Goal: Communication & Community: Ask a question

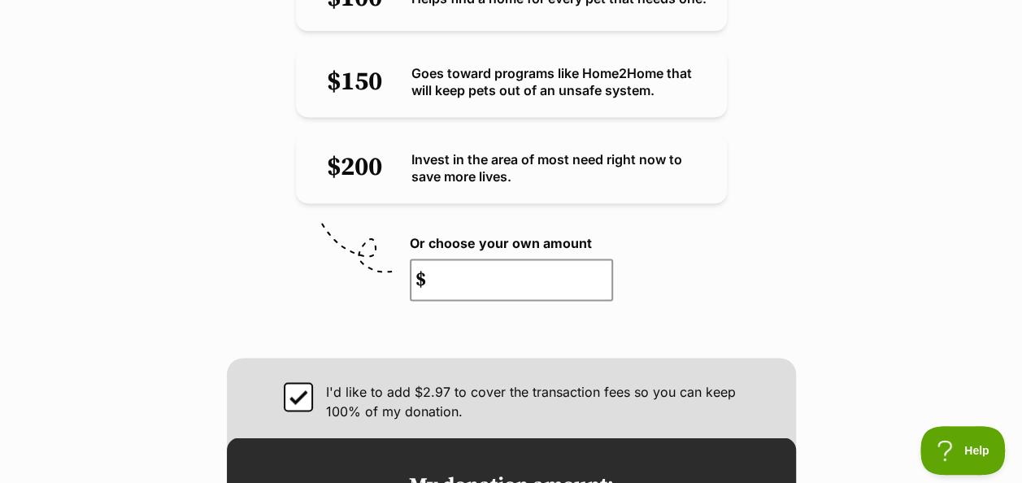
scroll to position [1088, 0]
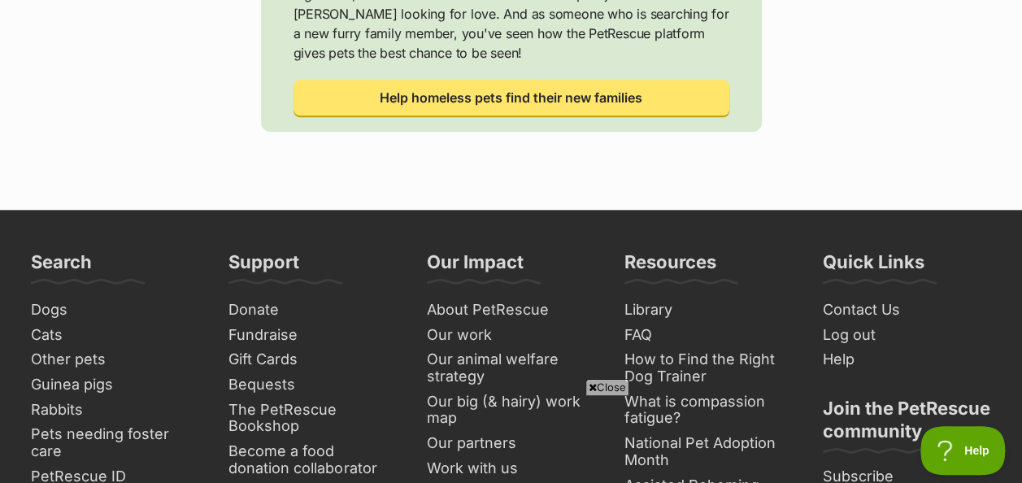
scroll to position [827, 0]
click at [605, 382] on span "Close" at bounding box center [607, 387] width 44 height 16
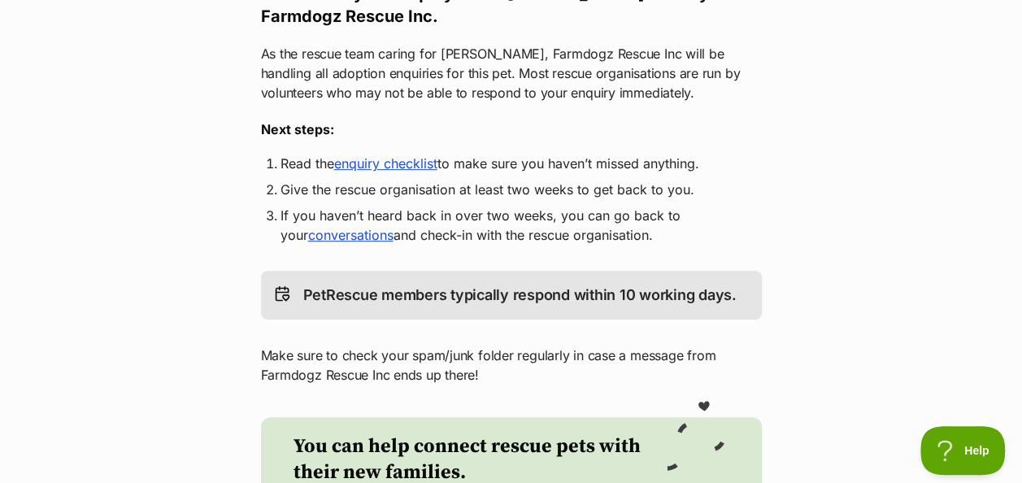
scroll to position [0, 0]
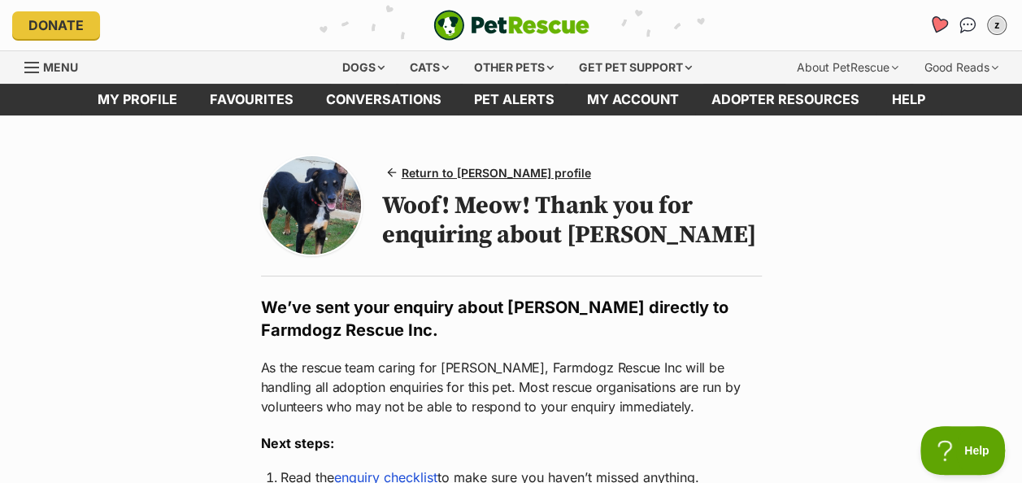
click at [937, 28] on icon "Favourites" at bounding box center [938, 24] width 20 height 19
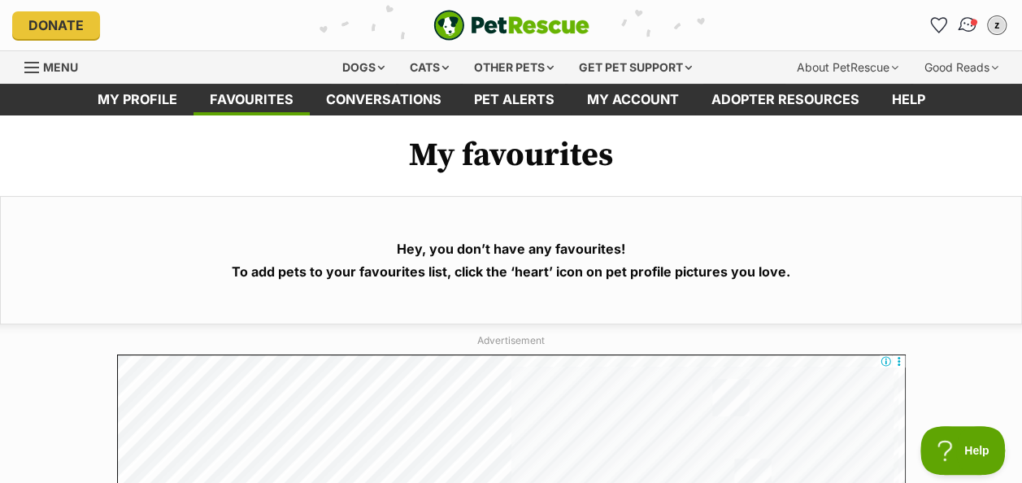
click at [968, 12] on link "Conversations" at bounding box center [966, 24] width 33 height 33
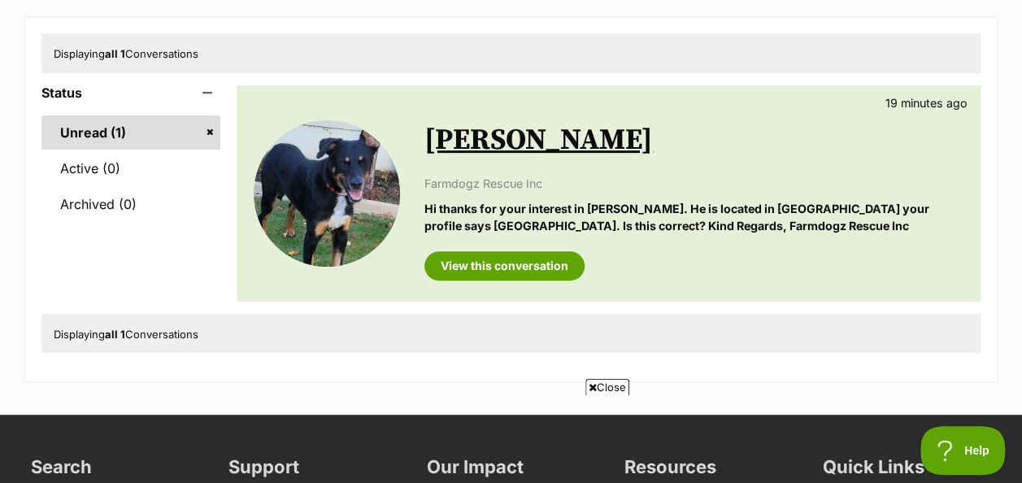
scroll to position [189, 0]
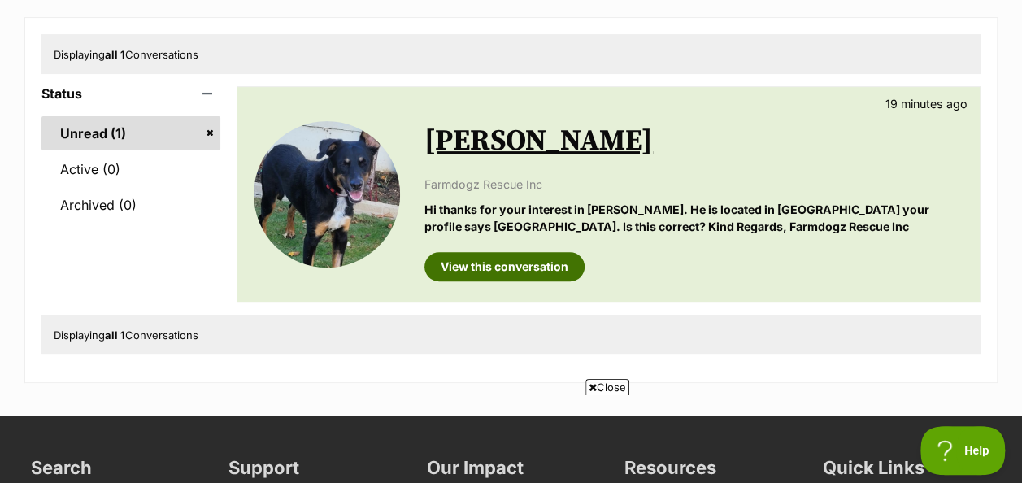
click at [510, 263] on link "View this conversation" at bounding box center [504, 266] width 160 height 29
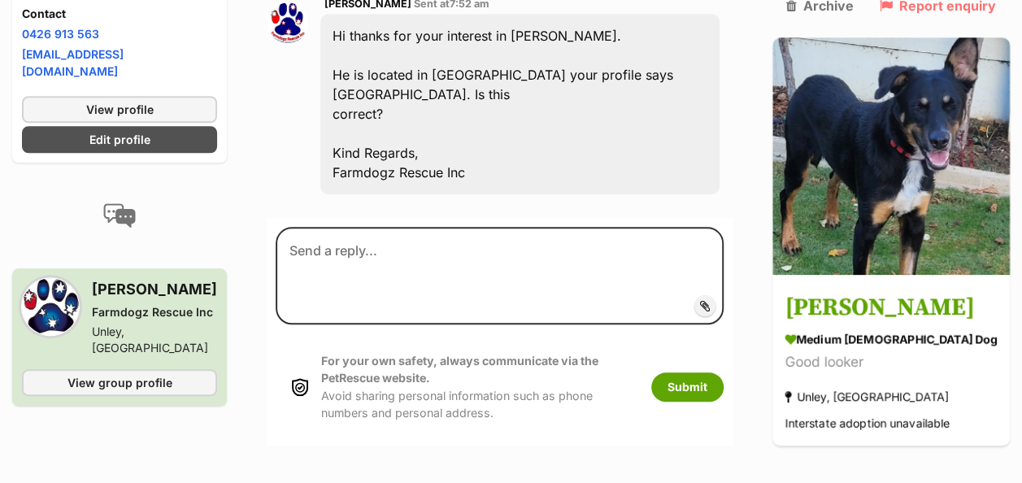
scroll to position [687, 0]
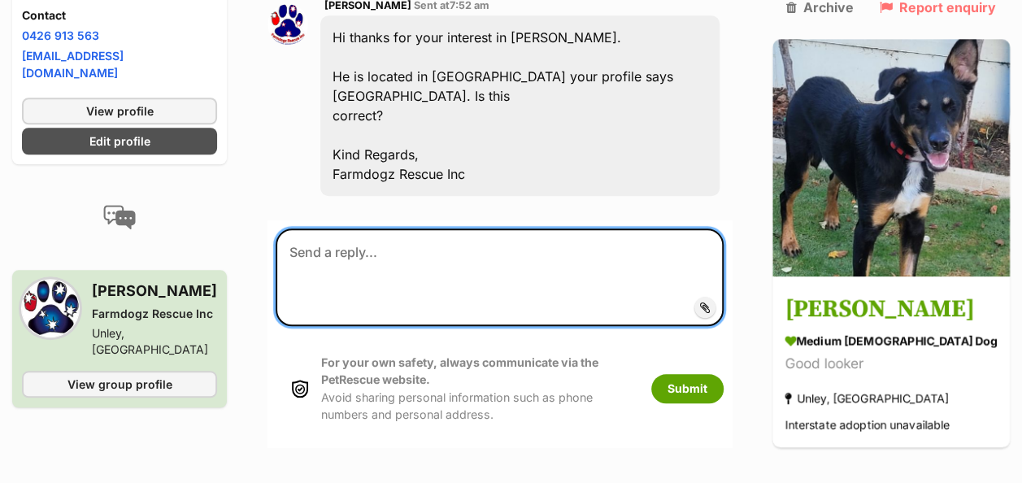
click at [446, 228] on textarea at bounding box center [500, 277] width 448 height 98
type textarea "Ok my dad will do it [DATE] for you."
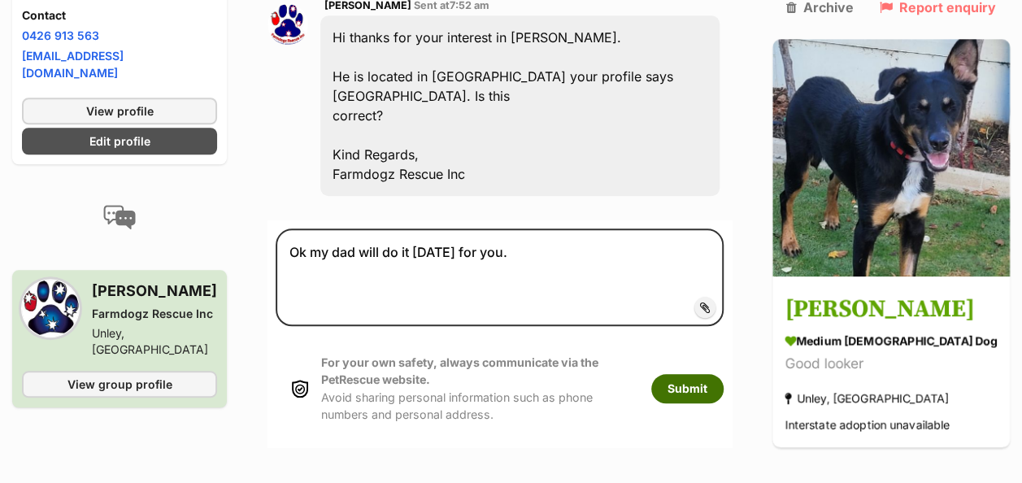
click at [723, 374] on button "Submit" at bounding box center [687, 388] width 72 height 29
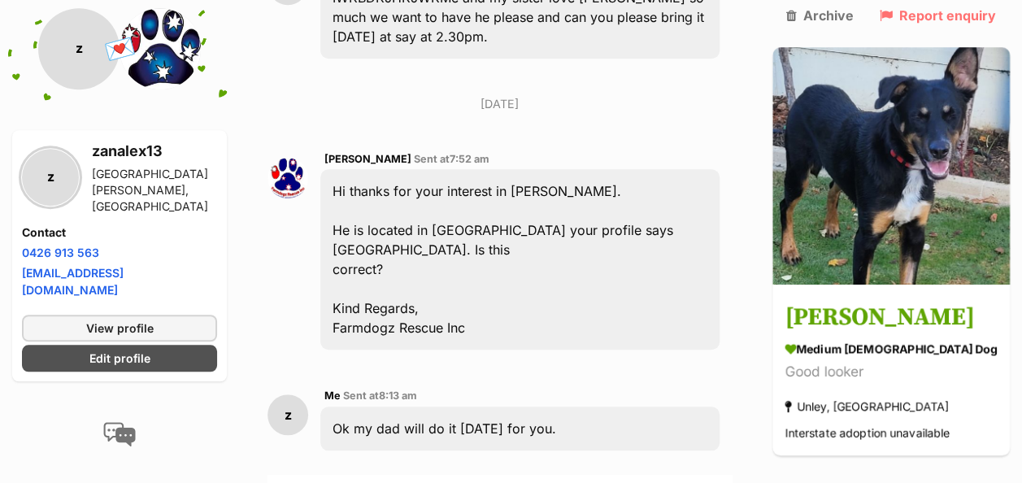
scroll to position [532, 0]
click at [439, 288] on div "Hi thanks for your interest in [PERSON_NAME]. He is located in [GEOGRAPHIC_DATA…" at bounding box center [519, 260] width 399 height 180
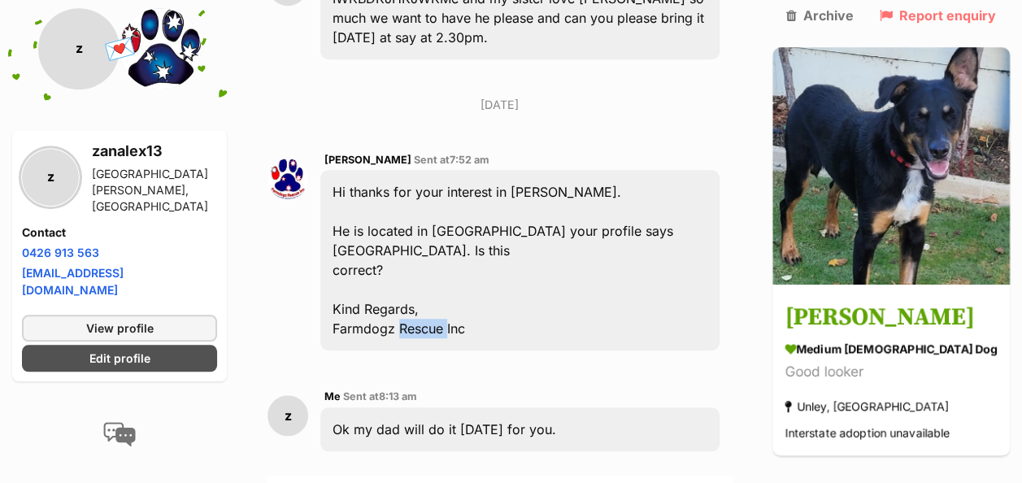
click at [439, 288] on div "Hi thanks for your interest in [PERSON_NAME]. He is located in [GEOGRAPHIC_DATA…" at bounding box center [519, 260] width 399 height 180
click at [439, 288] on div "Hi thanks for your interest in Nixon. He is located in South Australia your pro…" at bounding box center [519, 260] width 399 height 180
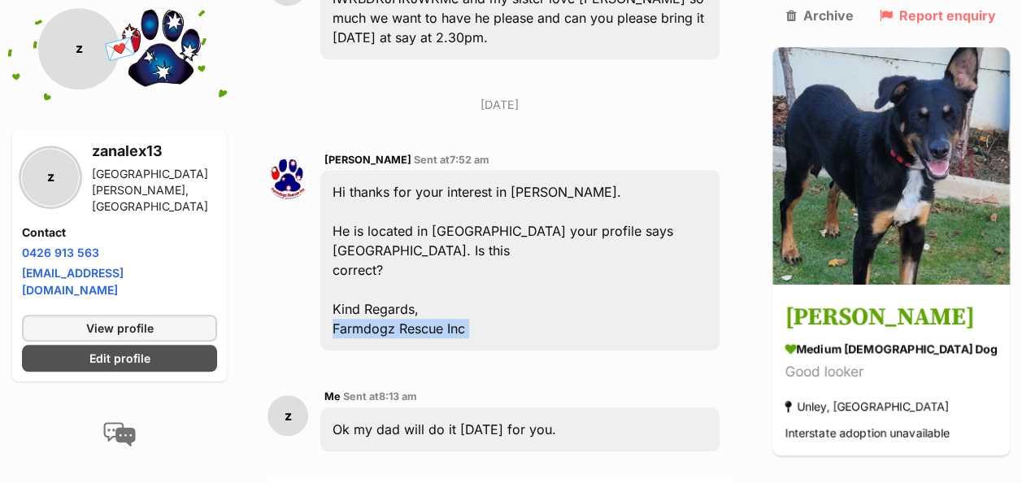
click at [439, 288] on div "Hi thanks for your interest in Nixon. He is located in South Australia your pro…" at bounding box center [519, 260] width 399 height 180
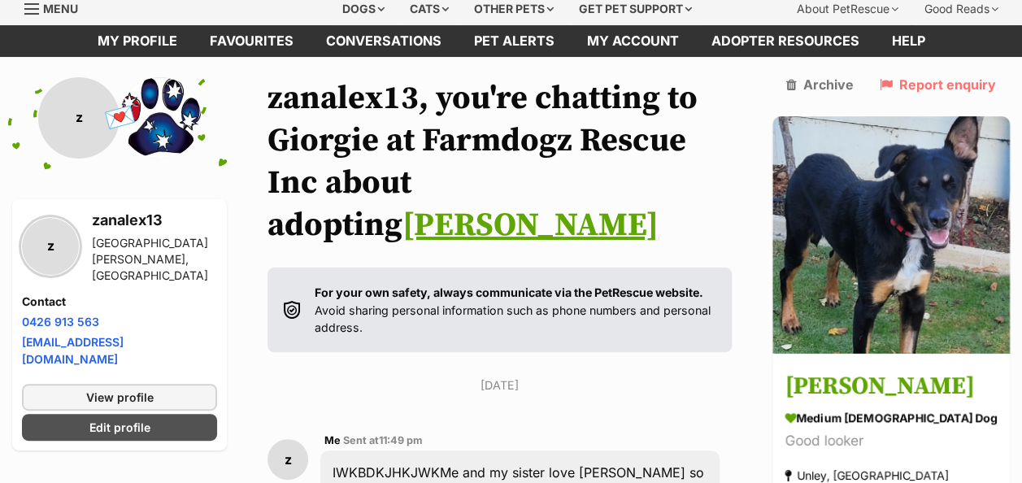
scroll to position [53, 0]
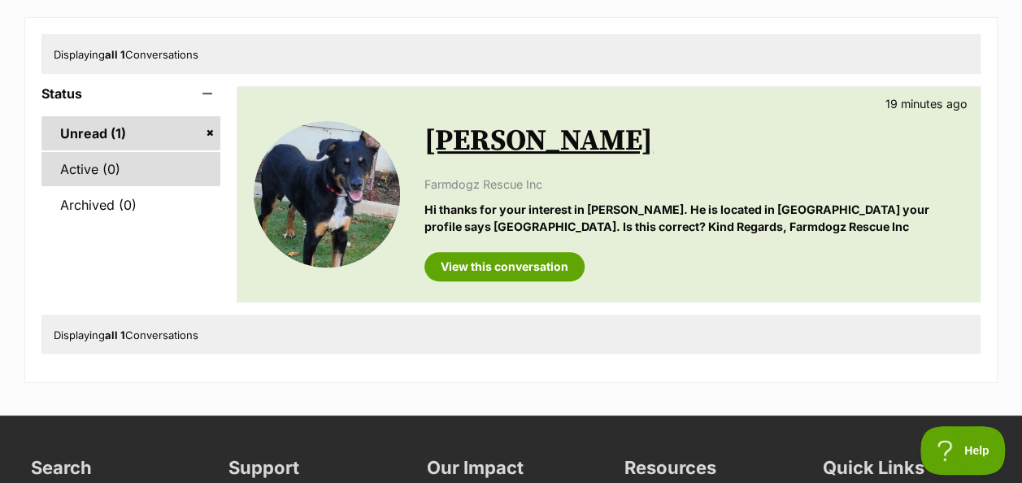
click at [153, 178] on link "Active (0)" at bounding box center [130, 169] width 179 height 34
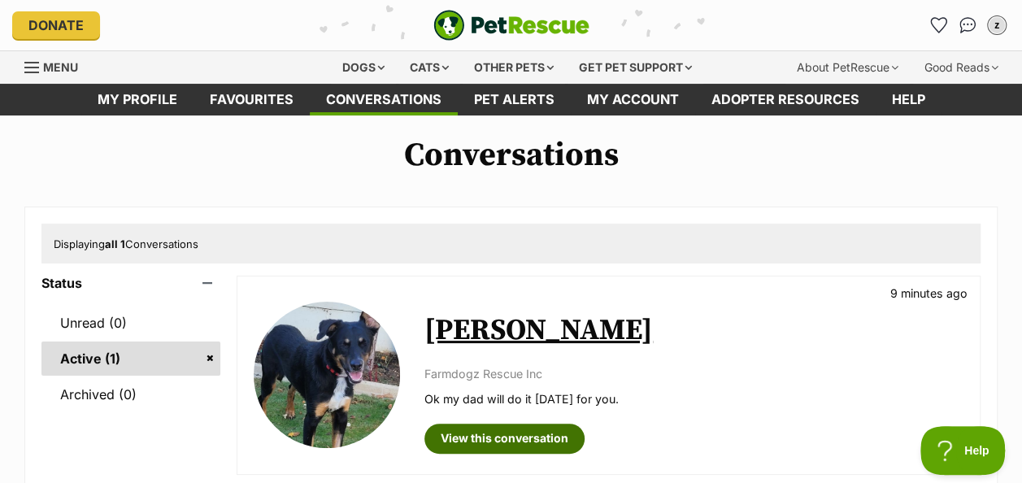
click at [530, 437] on link "View this conversation" at bounding box center [504, 437] width 160 height 29
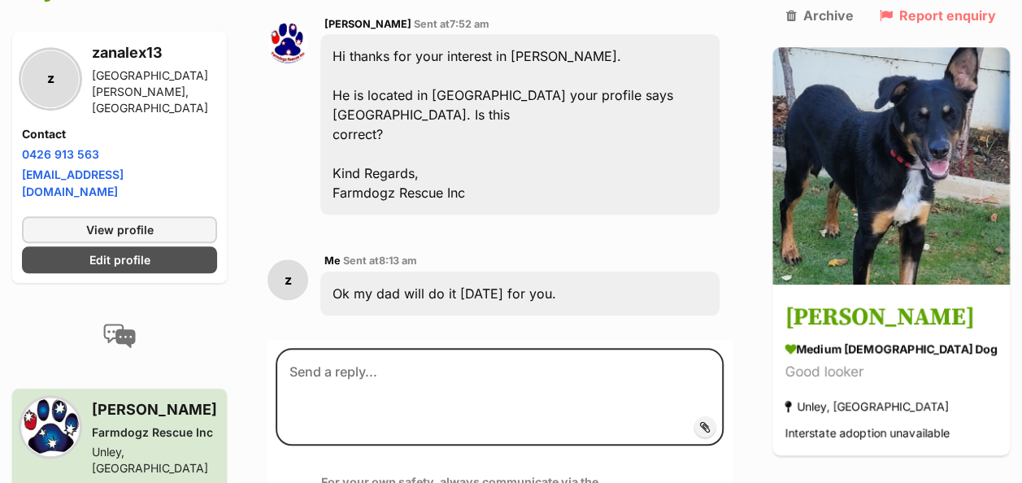
scroll to position [669, 0]
click at [657, 65] on div "Hi thanks for your interest in [PERSON_NAME]. He is located in [GEOGRAPHIC_DATA…" at bounding box center [519, 123] width 399 height 180
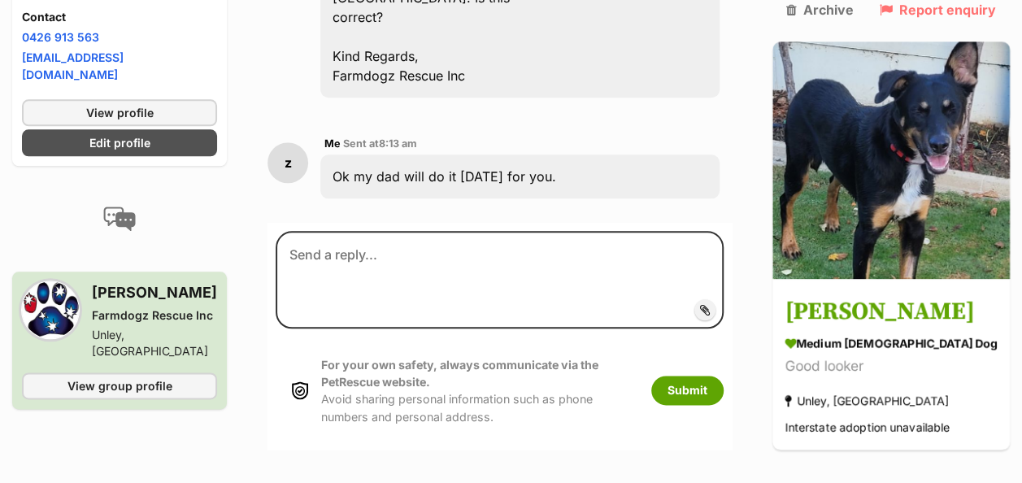
scroll to position [786, 0]
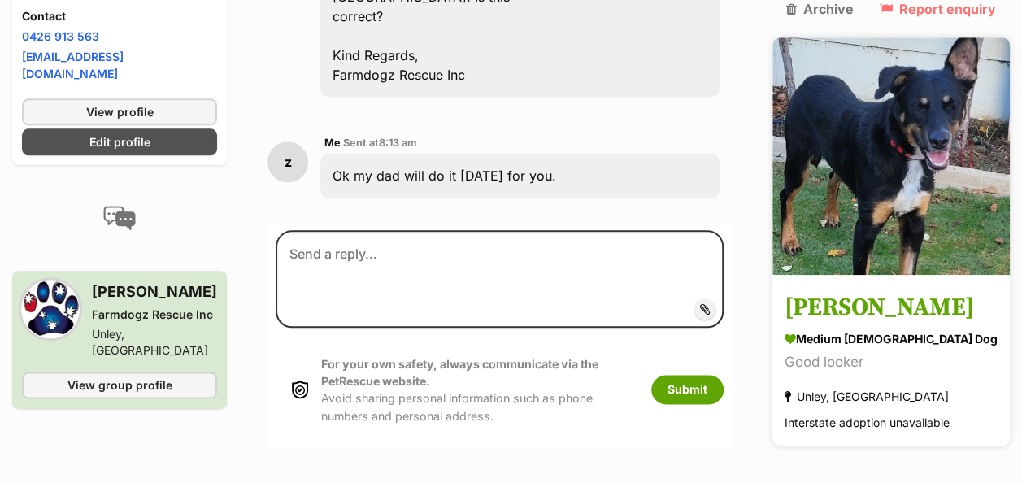
click at [870, 351] on div "Good looker" at bounding box center [890, 362] width 213 height 22
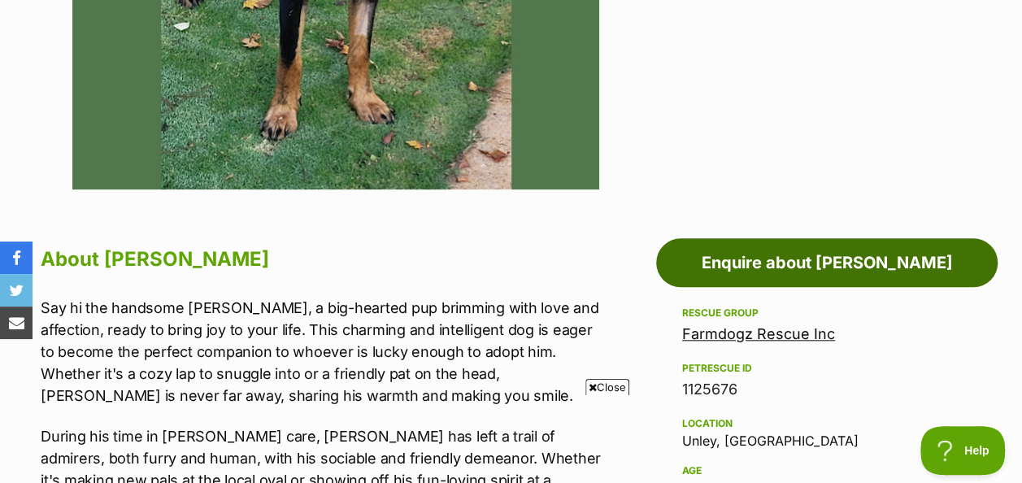
click at [856, 270] on link "Enquire about [PERSON_NAME]" at bounding box center [826, 262] width 341 height 49
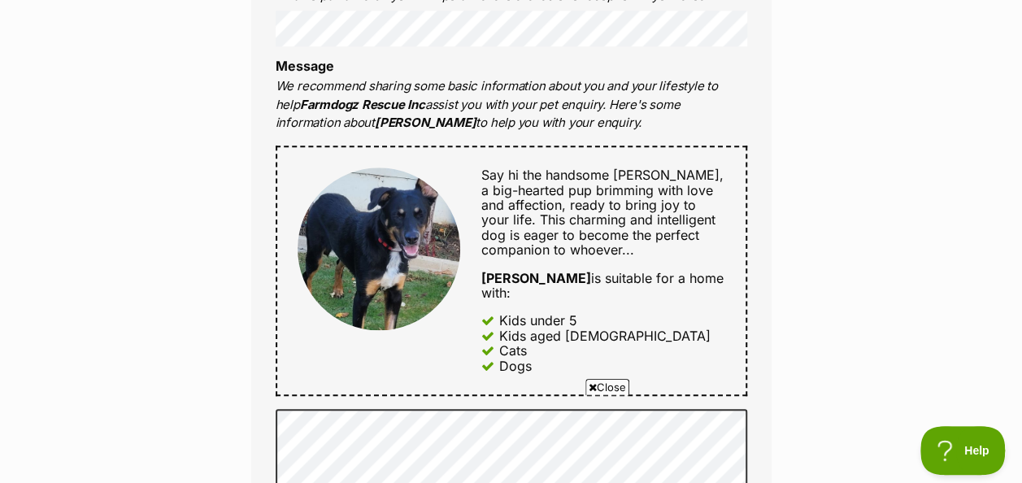
scroll to position [736, 0]
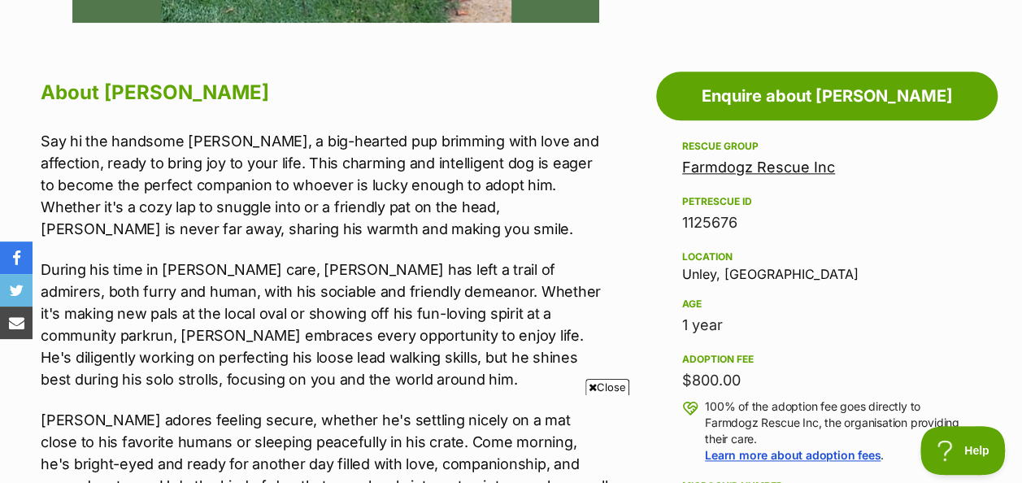
scroll to position [842, 0]
click at [716, 271] on div "Location Unley, [GEOGRAPHIC_DATA]" at bounding box center [826, 264] width 289 height 34
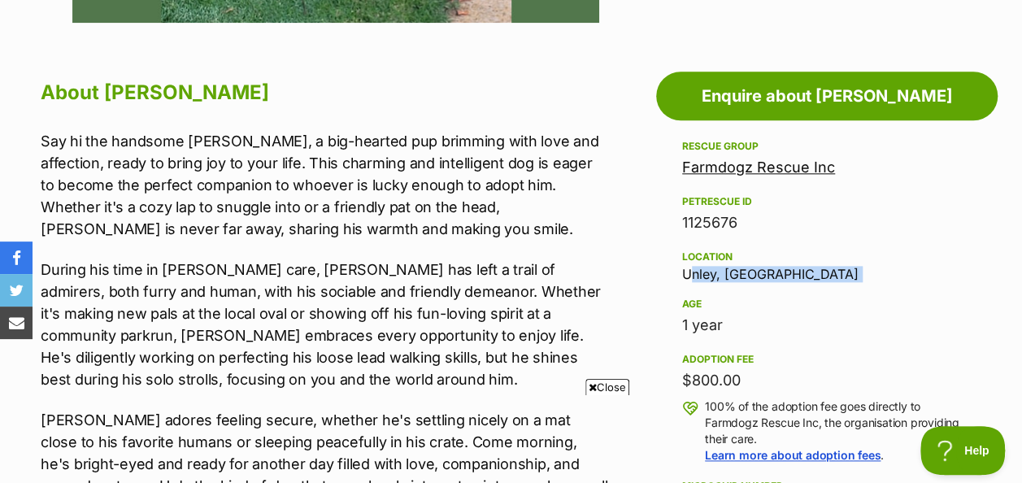
copy div "Unley, [GEOGRAPHIC_DATA]"
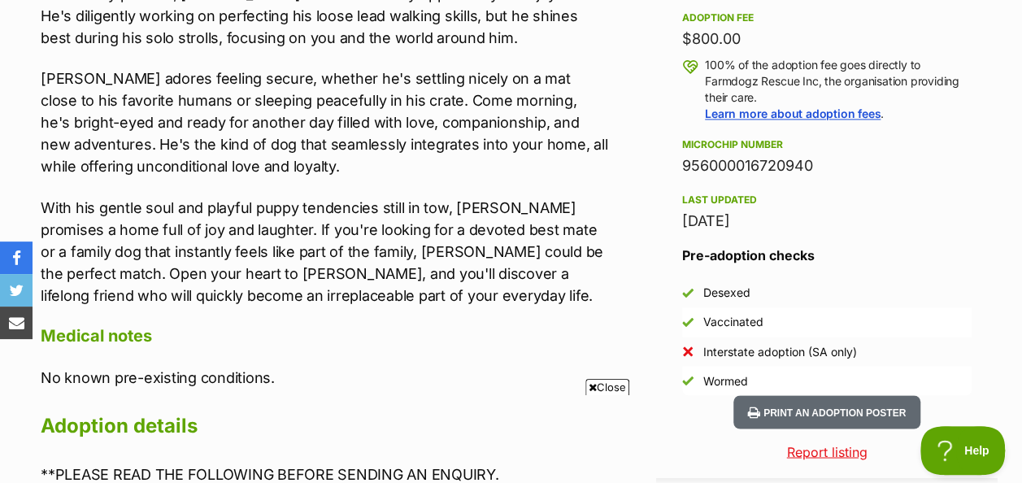
scroll to position [1214, 0]
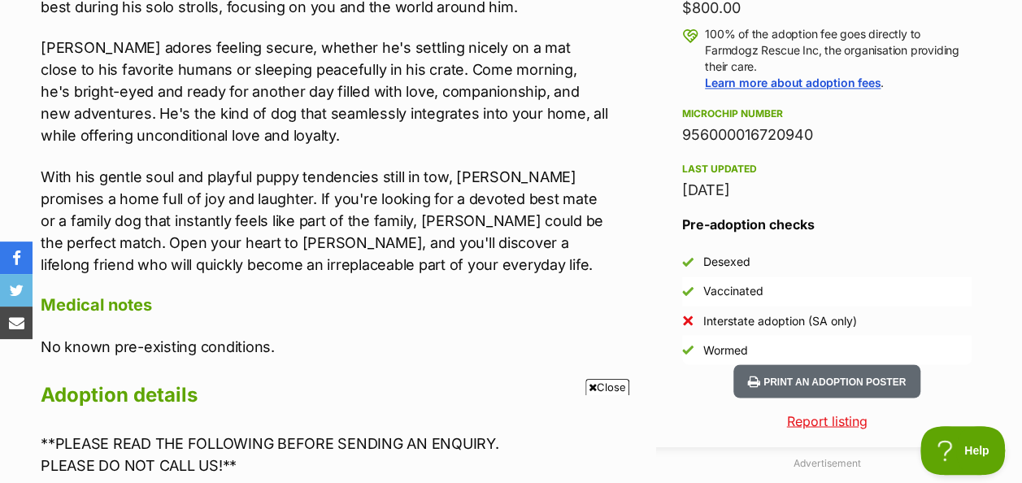
click at [834, 281] on li "Vaccinated" at bounding box center [826, 290] width 289 height 29
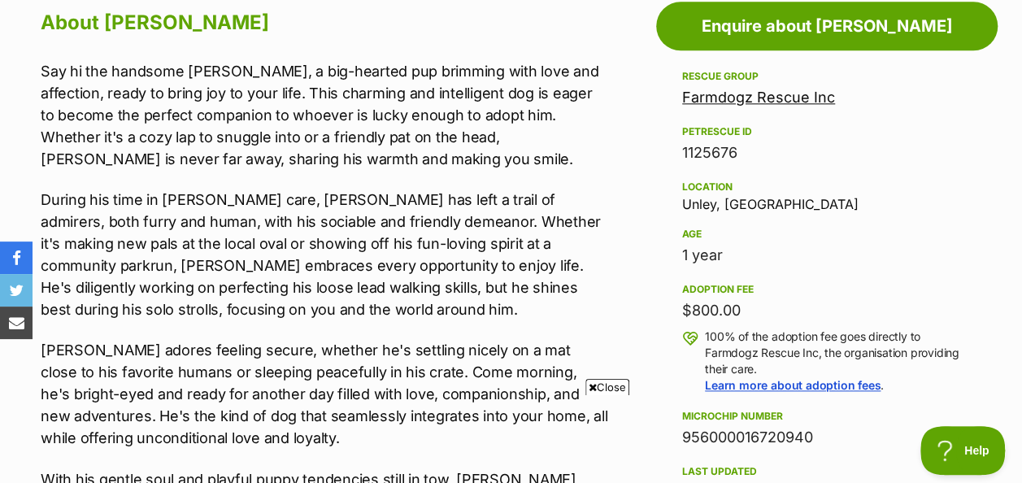
scroll to position [0, 0]
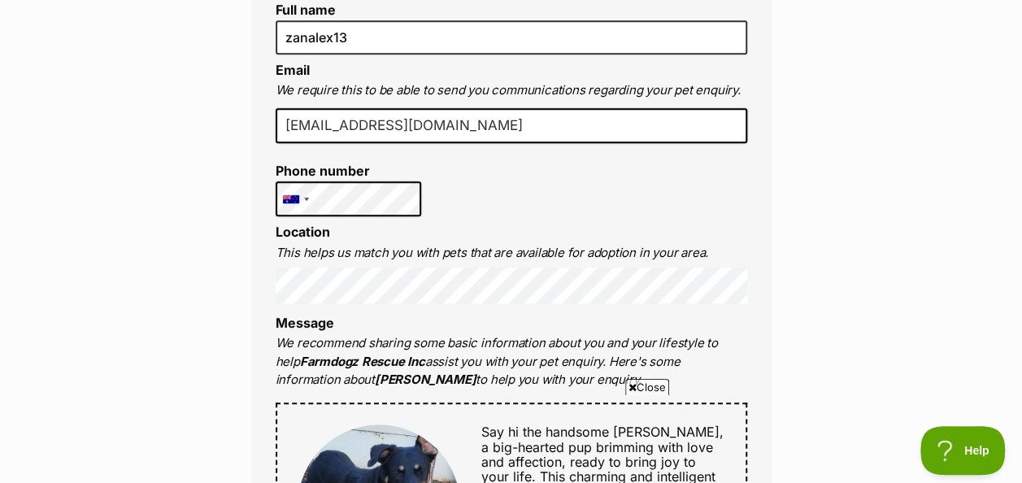
scroll to position [481, 0]
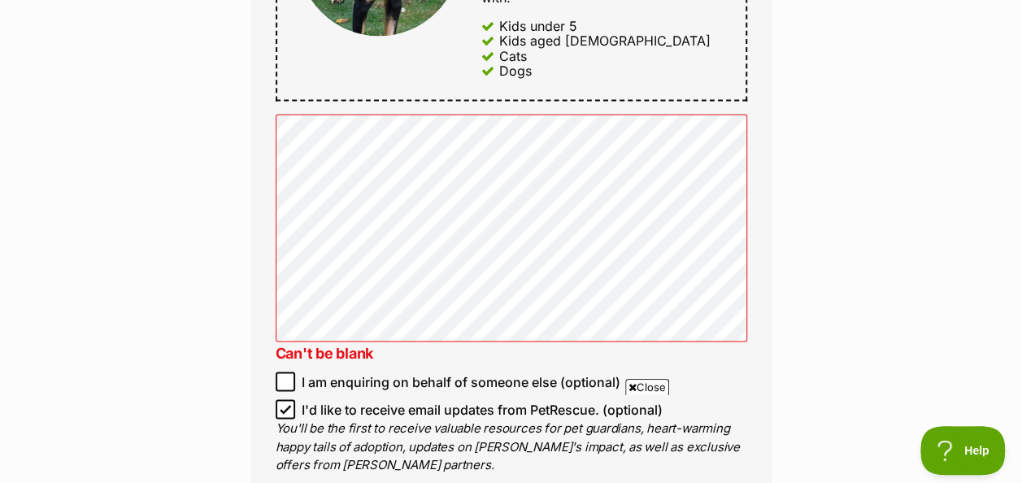
click at [651, 379] on span "Close" at bounding box center [647, 387] width 44 height 16
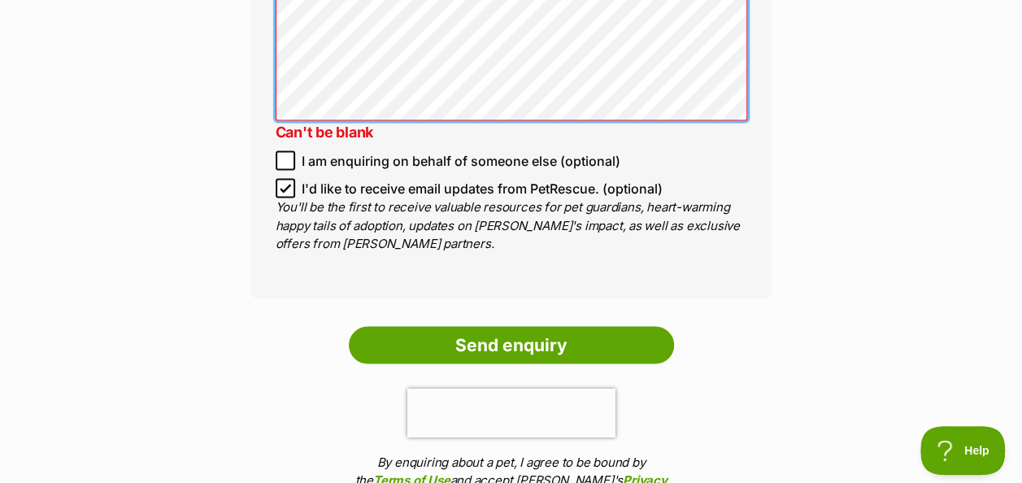
scroll to position [1419, 0]
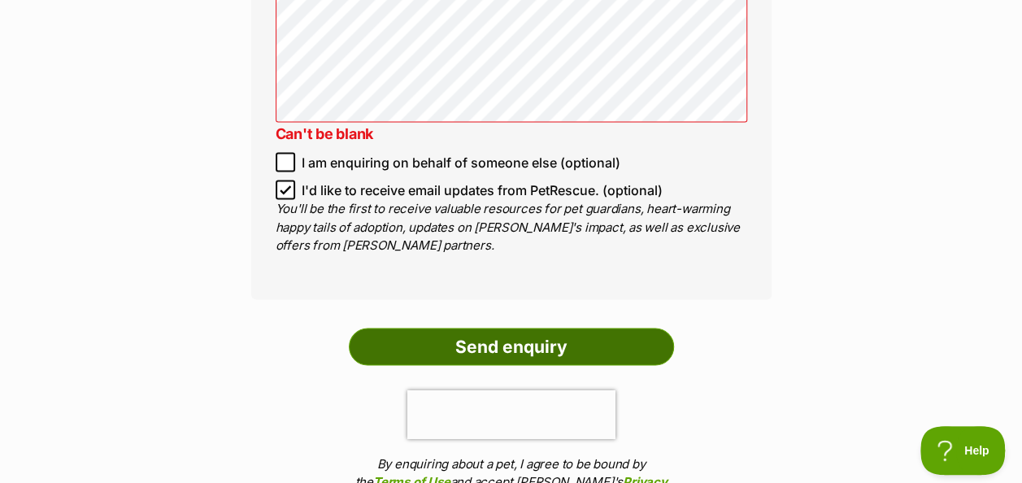
click at [497, 338] on input "Send enquiry" at bounding box center [511, 346] width 325 height 37
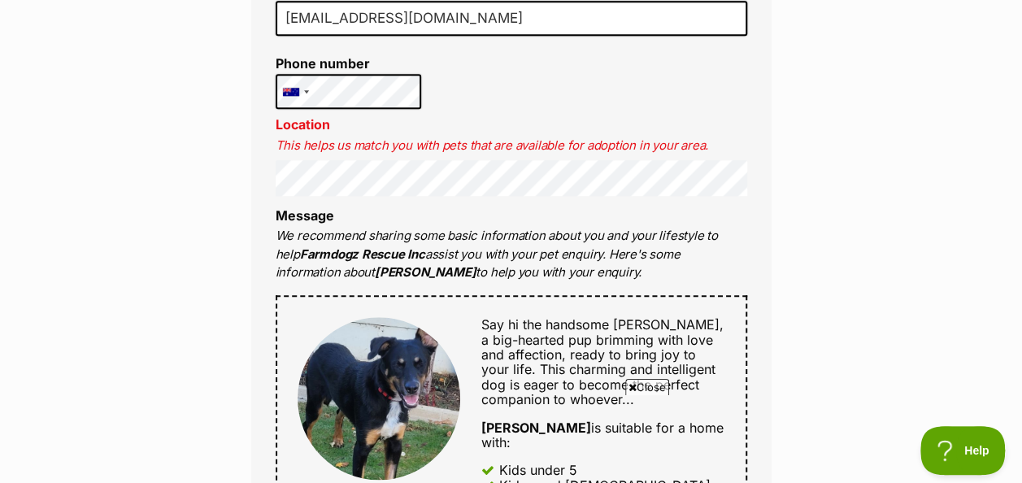
scroll to position [683, 0]
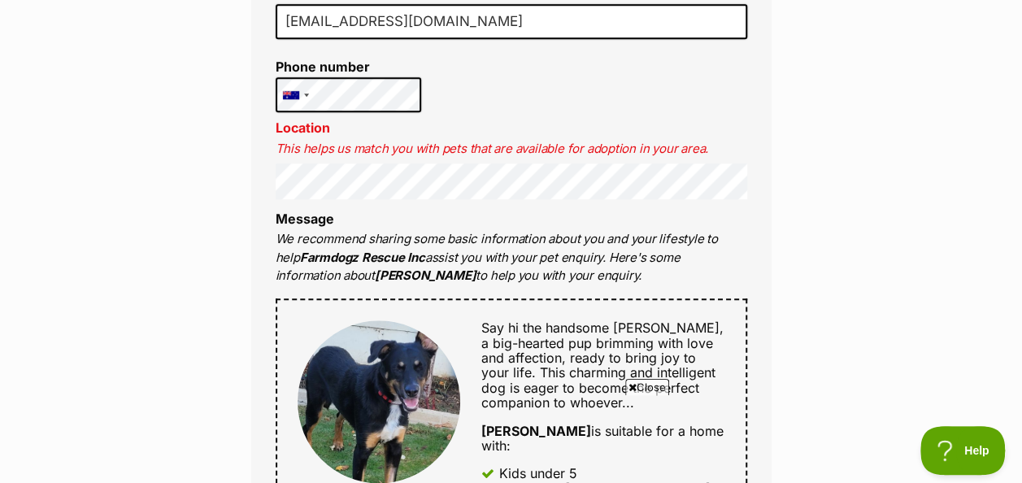
click at [643, 384] on span "Close" at bounding box center [647, 387] width 44 height 16
drag, startPoint x: 408, startPoint y: 202, endPoint x: 150, endPoint y: 302, distance: 277.4
click at [150, 302] on div "Enquire about [PERSON_NAME] Want to increase your chances of a successful enqui…" at bounding box center [511, 446] width 1022 height 1963
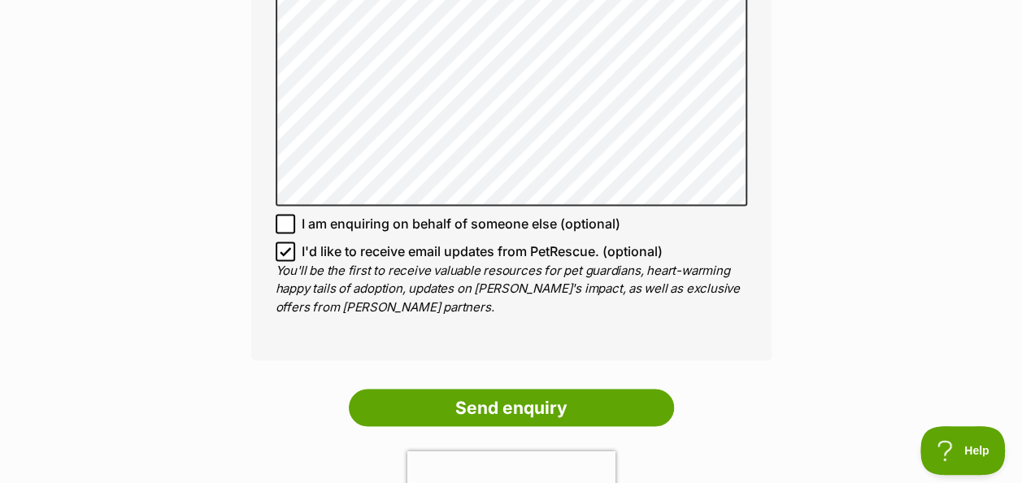
scroll to position [1269, 0]
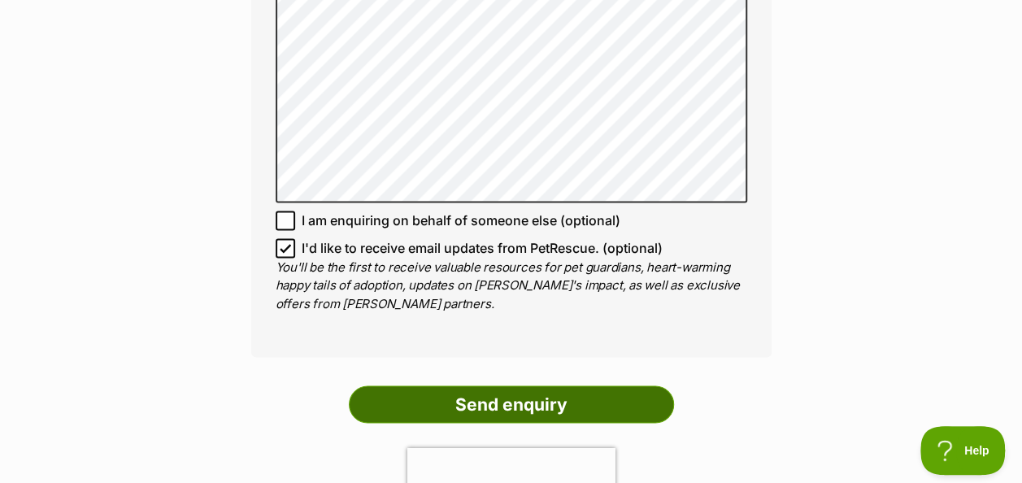
click at [566, 401] on input "Send enquiry" at bounding box center [511, 403] width 325 height 37
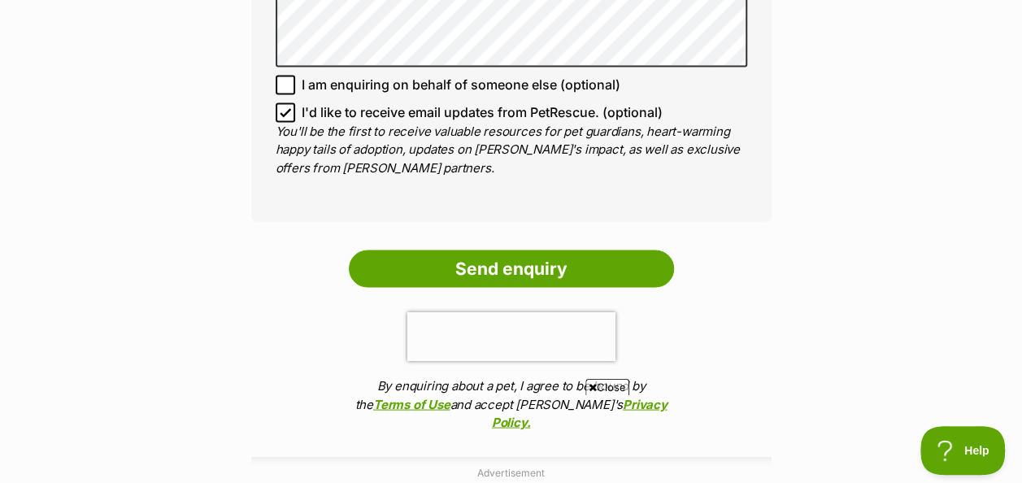
scroll to position [1408, 0]
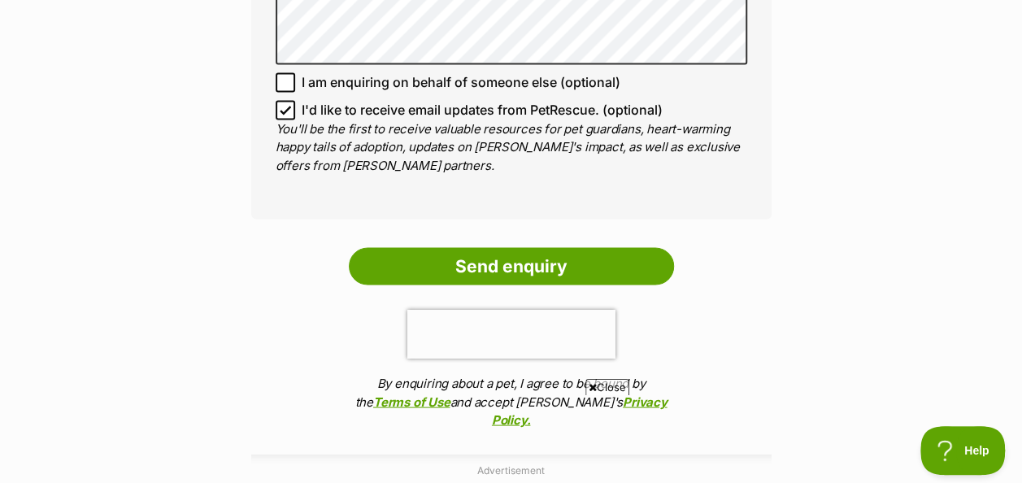
click at [608, 382] on span "Close" at bounding box center [607, 387] width 44 height 16
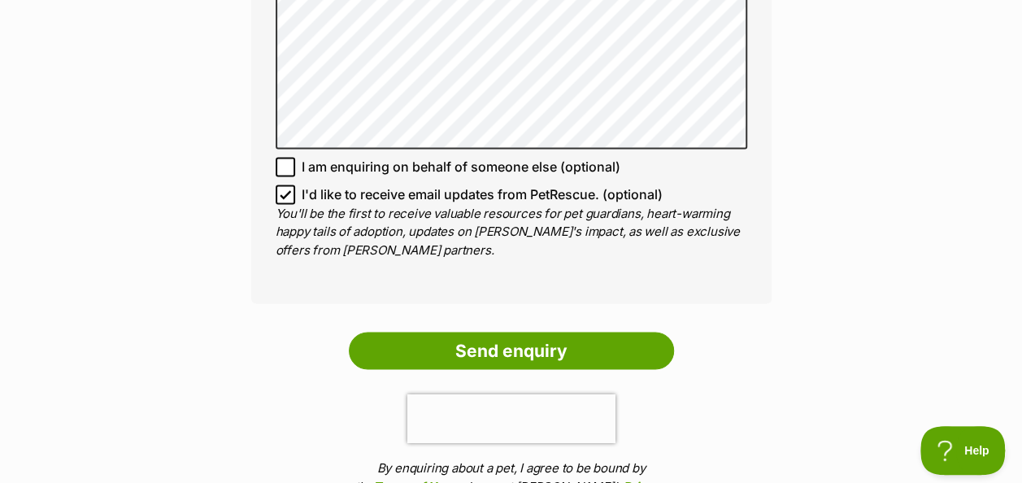
scroll to position [1330, 0]
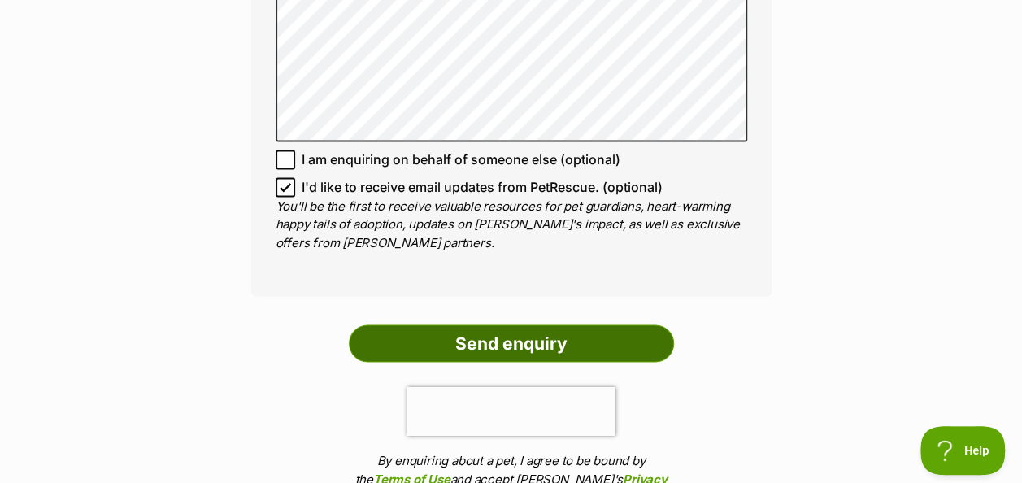
click at [468, 324] on input "Send enquiry" at bounding box center [511, 342] width 325 height 37
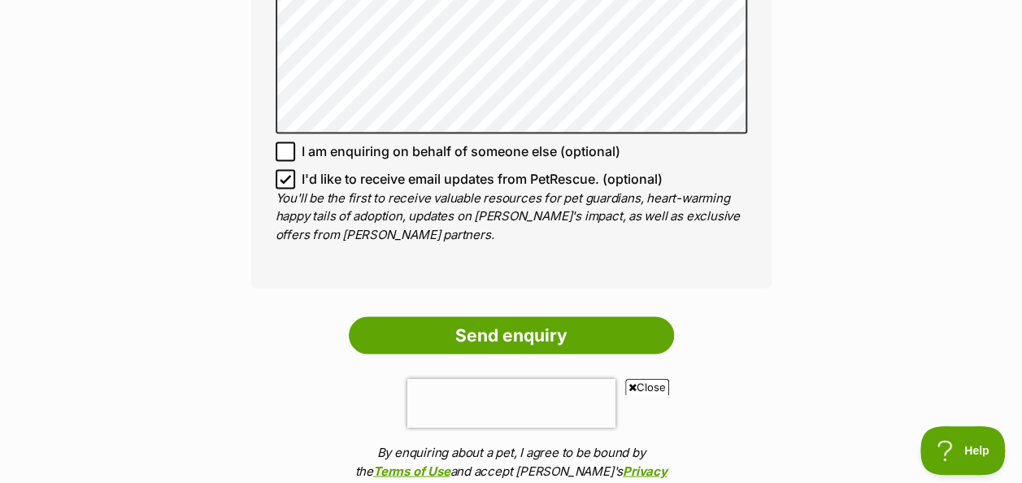
scroll to position [1338, 0]
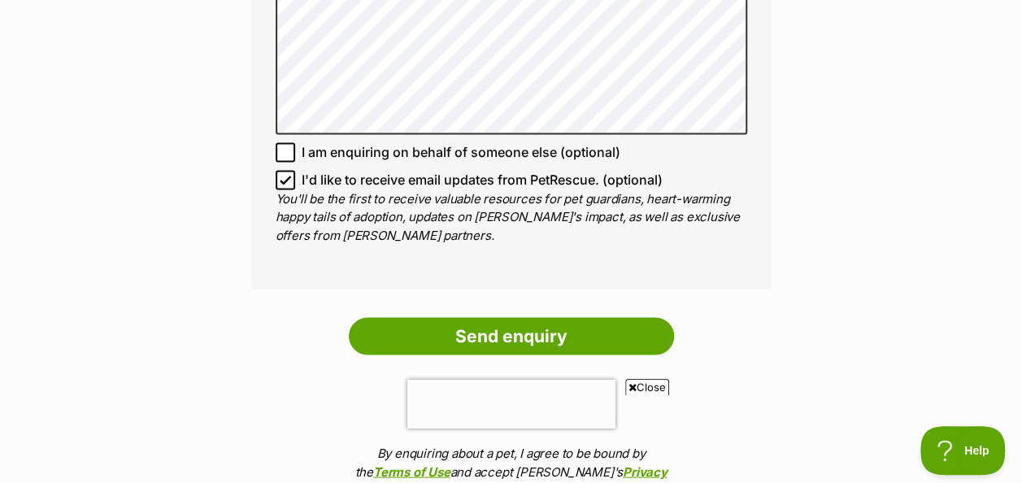
click at [633, 375] on ol "Send enquiry By enquiring about a pet, I agree to be bound by the Terms of Use …" at bounding box center [511, 412] width 520 height 190
click at [645, 381] on span "Close" at bounding box center [647, 387] width 44 height 16
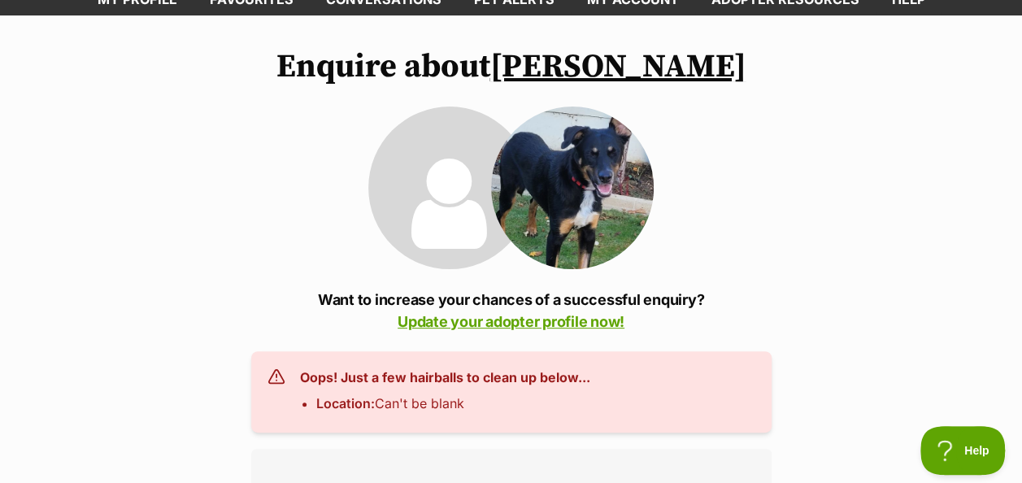
scroll to position [107, 0]
